Goal: Information Seeking & Learning: Learn about a topic

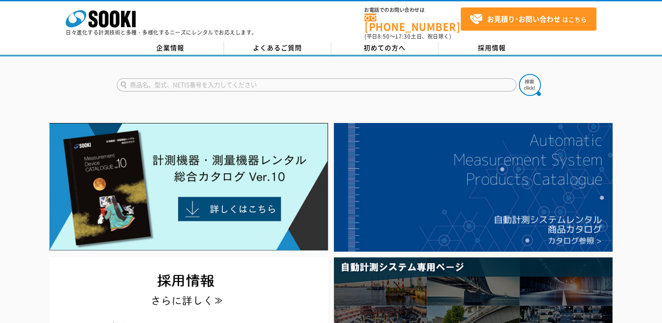
click at [189, 80] on input "text" at bounding box center [317, 84] width 400 height 13
type input "油圧　圧着機"
click at [519, 74] on button at bounding box center [530, 85] width 22 height 22
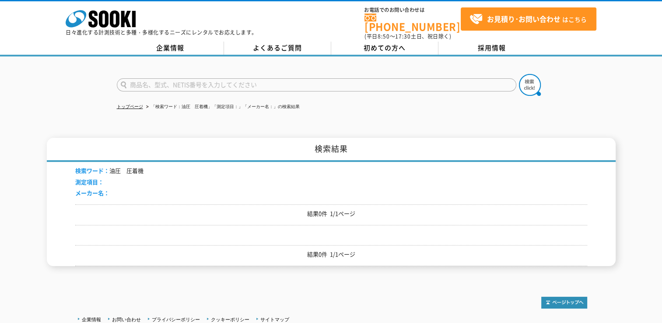
click at [175, 84] on input "text" at bounding box center [317, 84] width 400 height 13
type input "圧着機"
click at [519, 74] on button at bounding box center [530, 85] width 22 height 22
